Goal: Find specific page/section: Find specific page/section

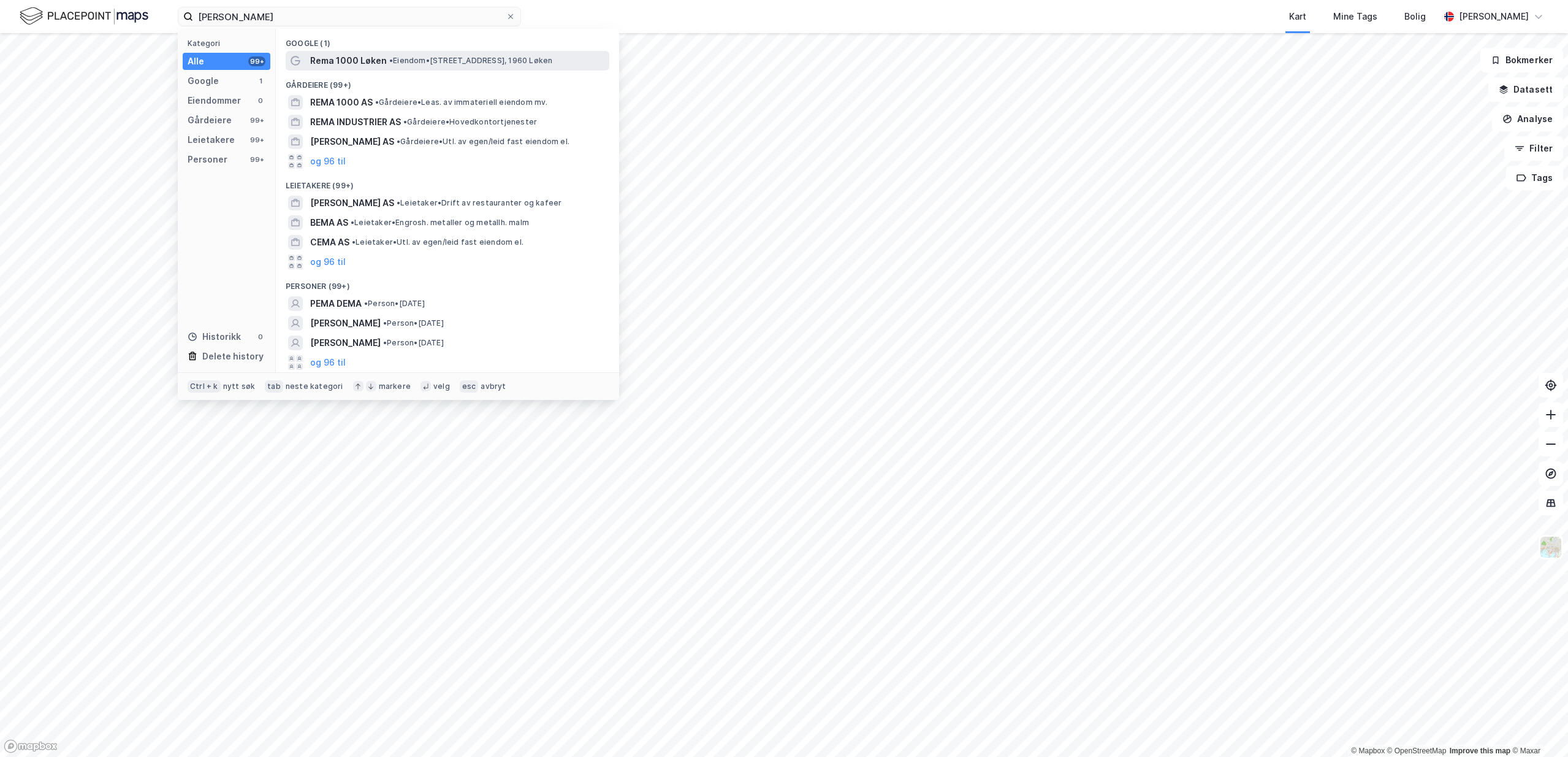
type input "[PERSON_NAME]"
click at [395, 58] on span "• Eiendom • [STREET_ADDRESS], 1960 Løken" at bounding box center [470, 61] width 163 height 10
